Goal: Navigation & Orientation: Find specific page/section

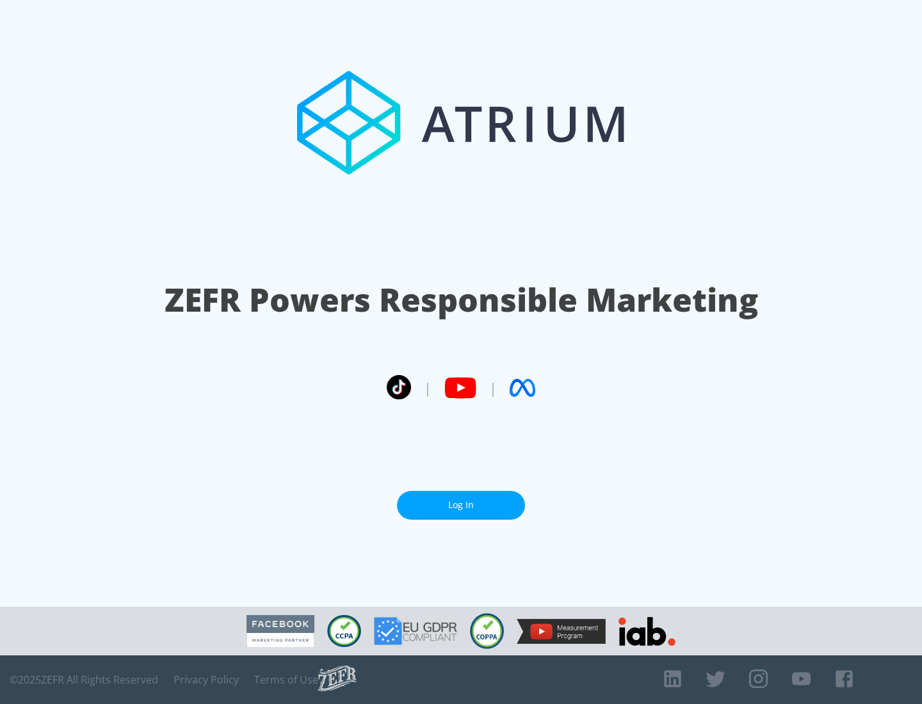
click at [461, 500] on link "Log In" at bounding box center [461, 505] width 128 height 29
